Goal: Book appointment/travel/reservation

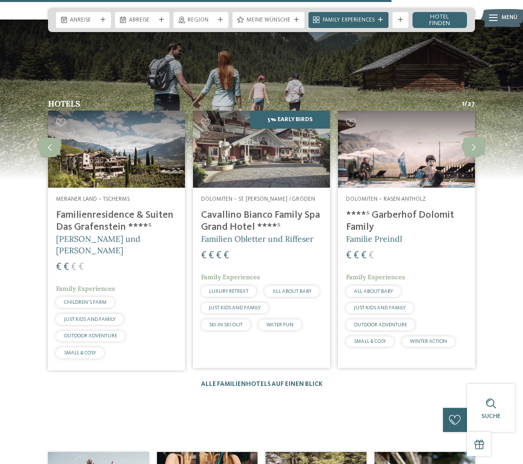
scroll to position [1062, 0]
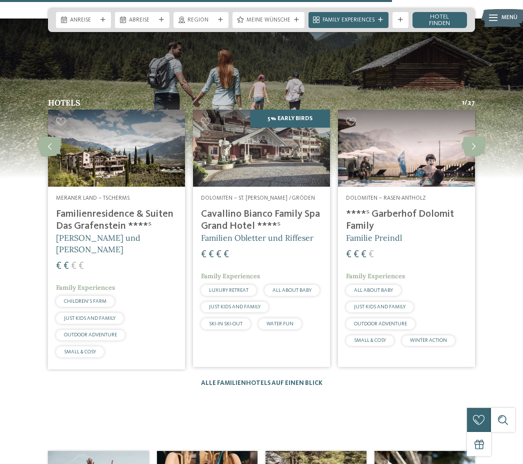
click at [282, 232] on h4 "Cavallino Bianco Family Spa Grand Hotel ****ˢ" at bounding box center [261, 220] width 121 height 24
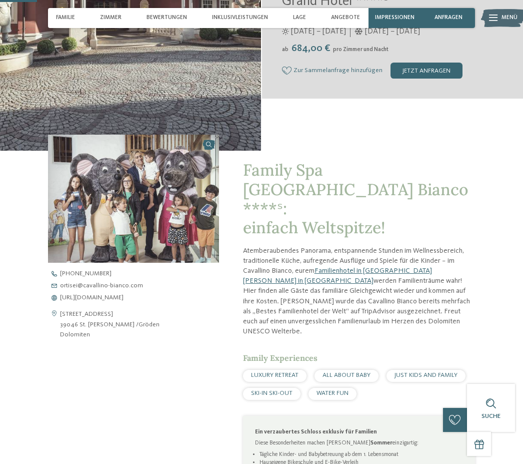
scroll to position [167, 0]
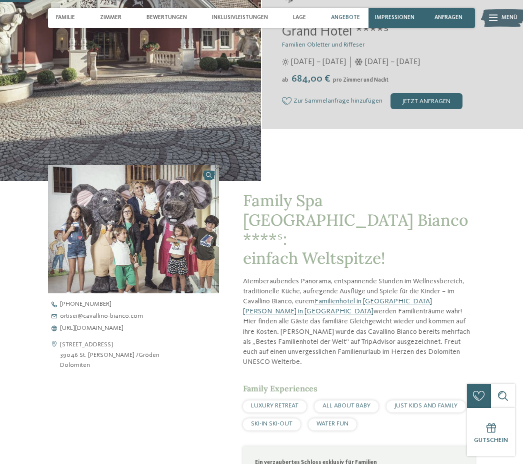
click at [349, 19] on span "Angebote" at bounding box center [345, 18] width 29 height 7
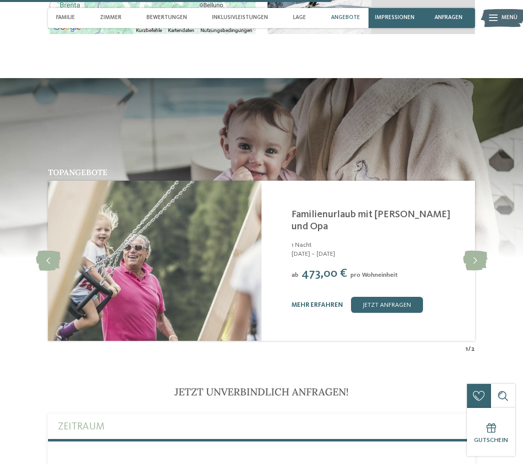
scroll to position [1795, 0]
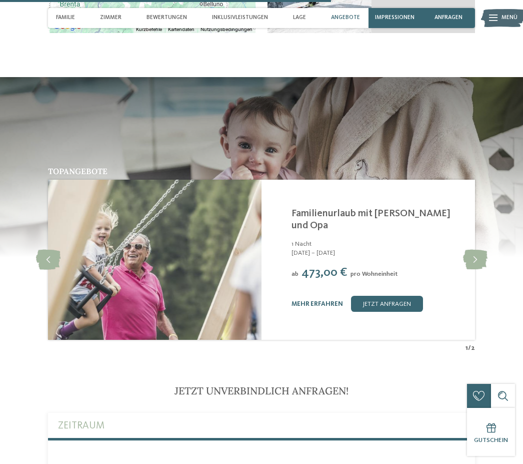
click at [349, 22] on div "Angebote" at bounding box center [345, 18] width 37 height 20
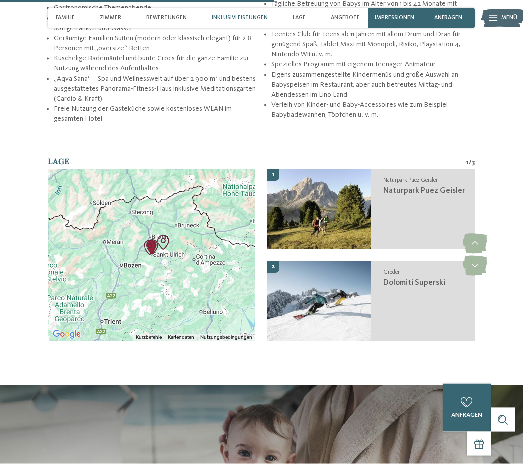
click at [498, 24] on img at bounding box center [503, 18] width 44 height 22
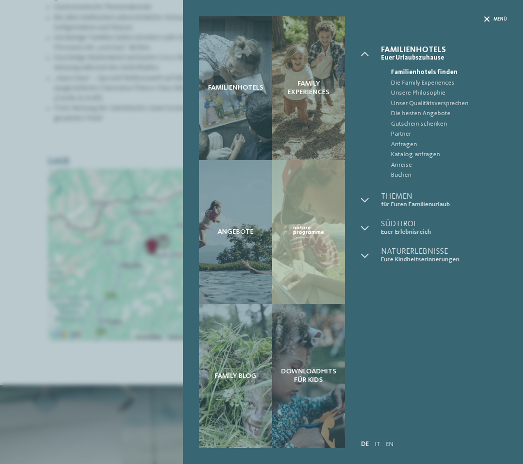
click at [485, 19] on icon at bounding box center [487, 20] width 6 height 6
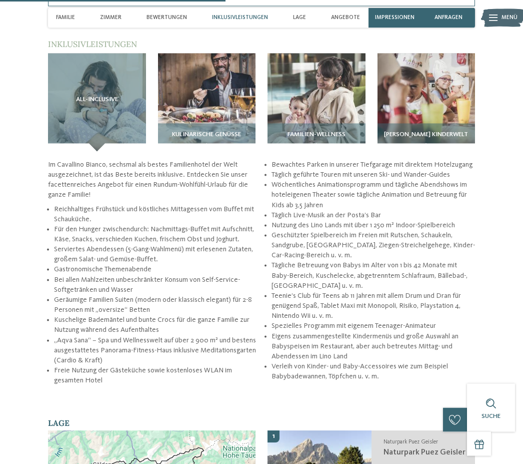
scroll to position [1224, 0]
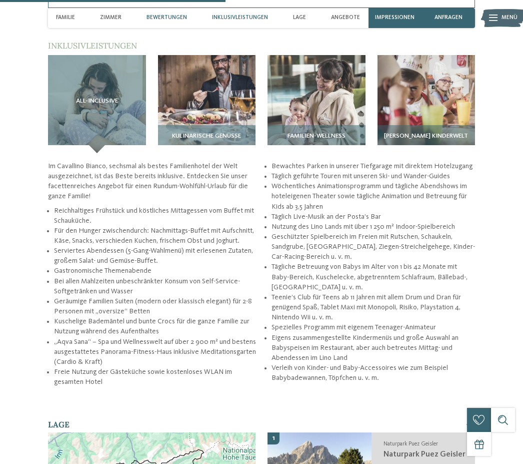
click at [166, 14] on div "Bewertungen" at bounding box center [167, 18] width 49 height 20
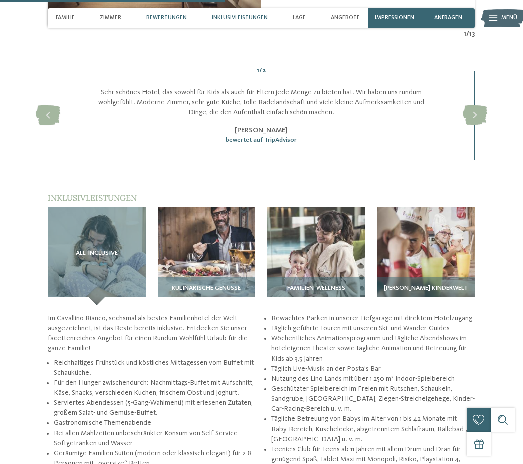
scroll to position [1066, 0]
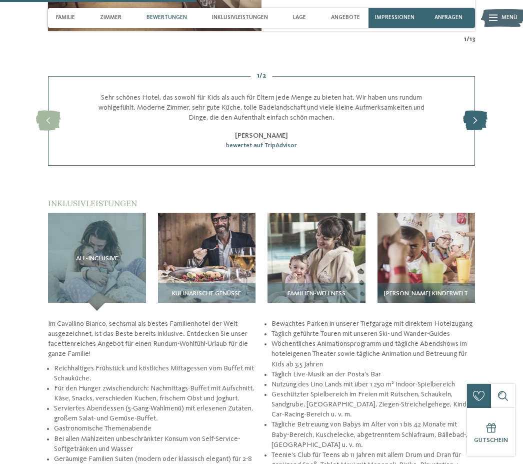
click at [475, 111] on icon at bounding box center [475, 121] width 25 height 20
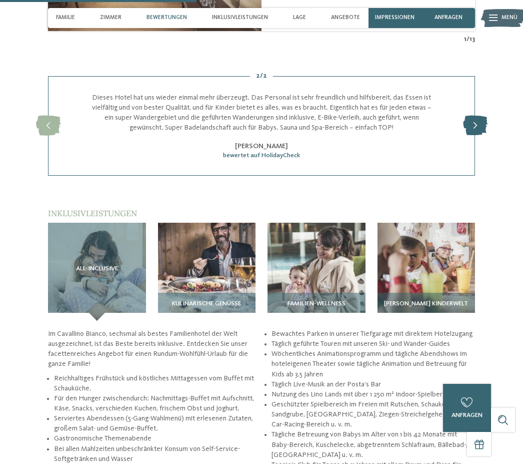
click at [473, 116] on icon at bounding box center [475, 126] width 25 height 20
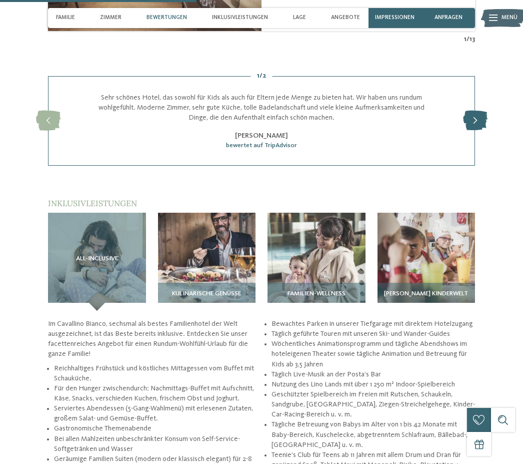
click at [475, 111] on icon at bounding box center [475, 121] width 25 height 20
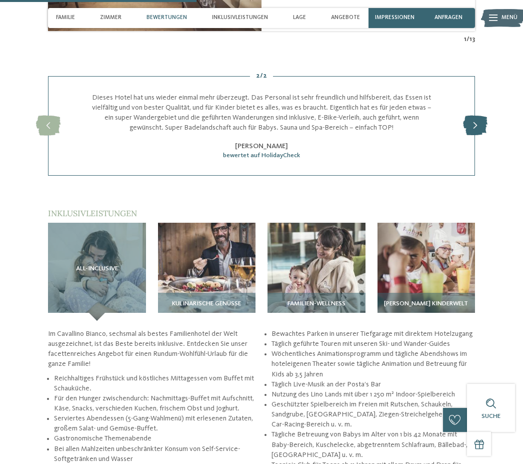
click at [474, 116] on icon at bounding box center [475, 126] width 25 height 20
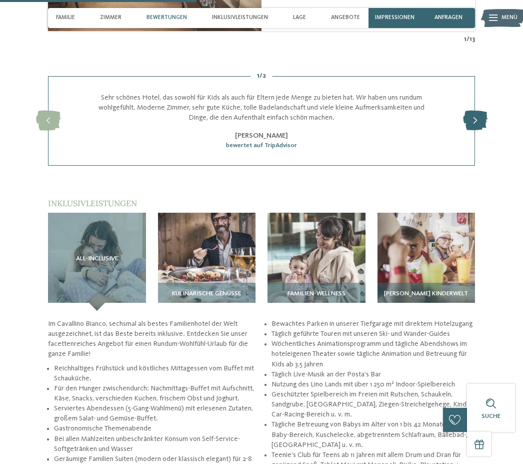
click at [472, 111] on icon at bounding box center [475, 121] width 25 height 20
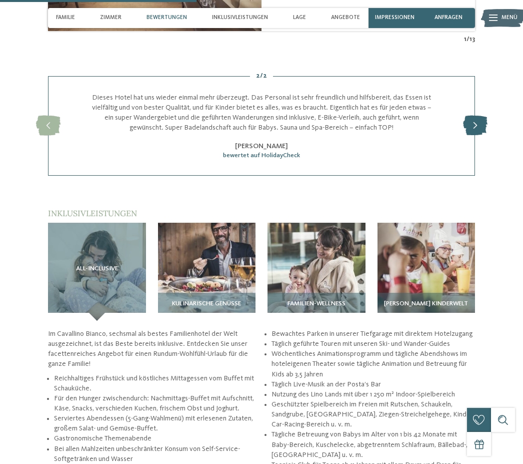
click at [471, 116] on icon at bounding box center [475, 126] width 25 height 20
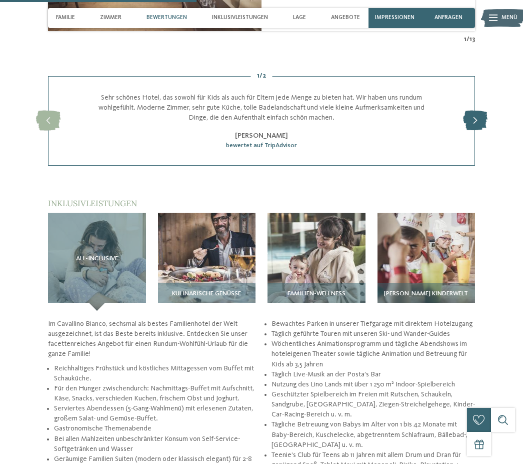
click at [464, 111] on div at bounding box center [475, 121] width 22 height 22
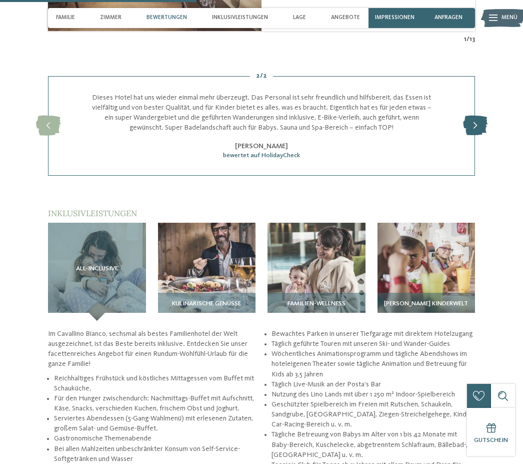
click at [472, 116] on icon at bounding box center [475, 126] width 25 height 20
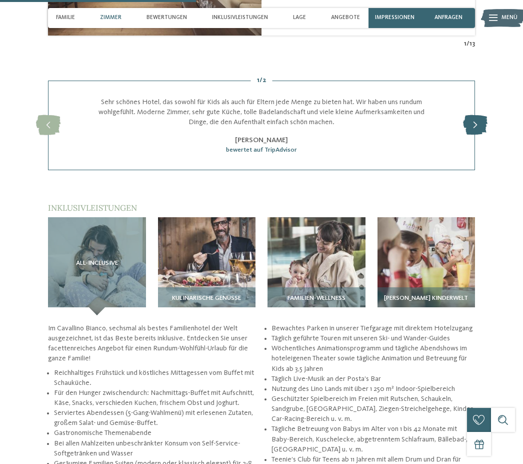
scroll to position [1058, 0]
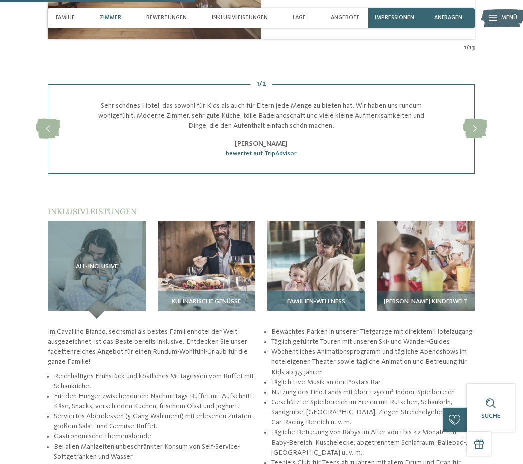
click at [332, 252] on img at bounding box center [317, 270] width 98 height 98
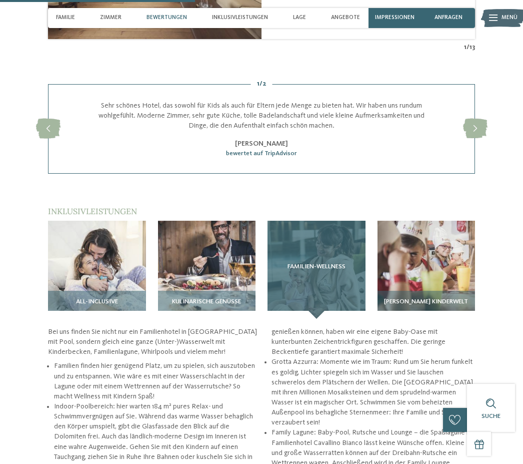
click at [324, 241] on div "Familien-Wellness" at bounding box center [317, 270] width 98 height 98
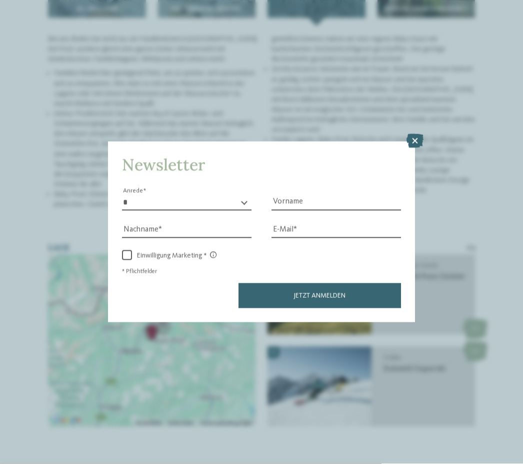
scroll to position [1331, 0]
